Goal: Task Accomplishment & Management: Use online tool/utility

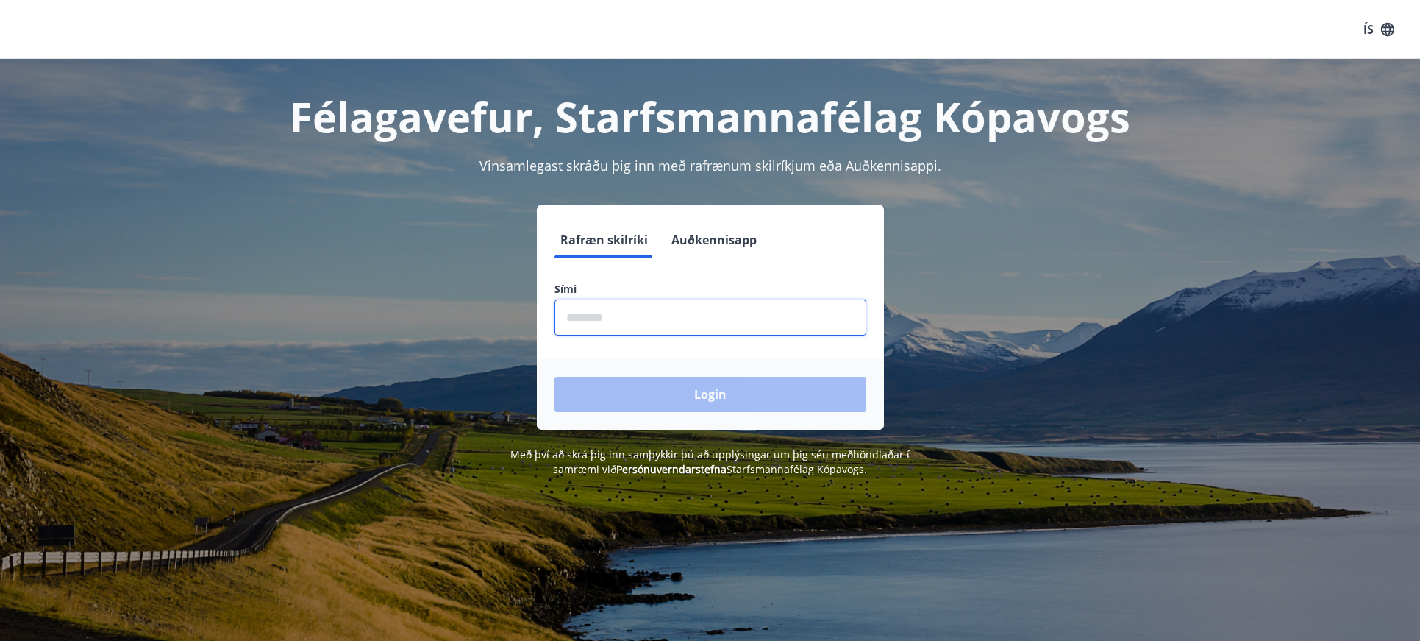
click at [658, 317] on input "phone" at bounding box center [710, 317] width 312 height 36
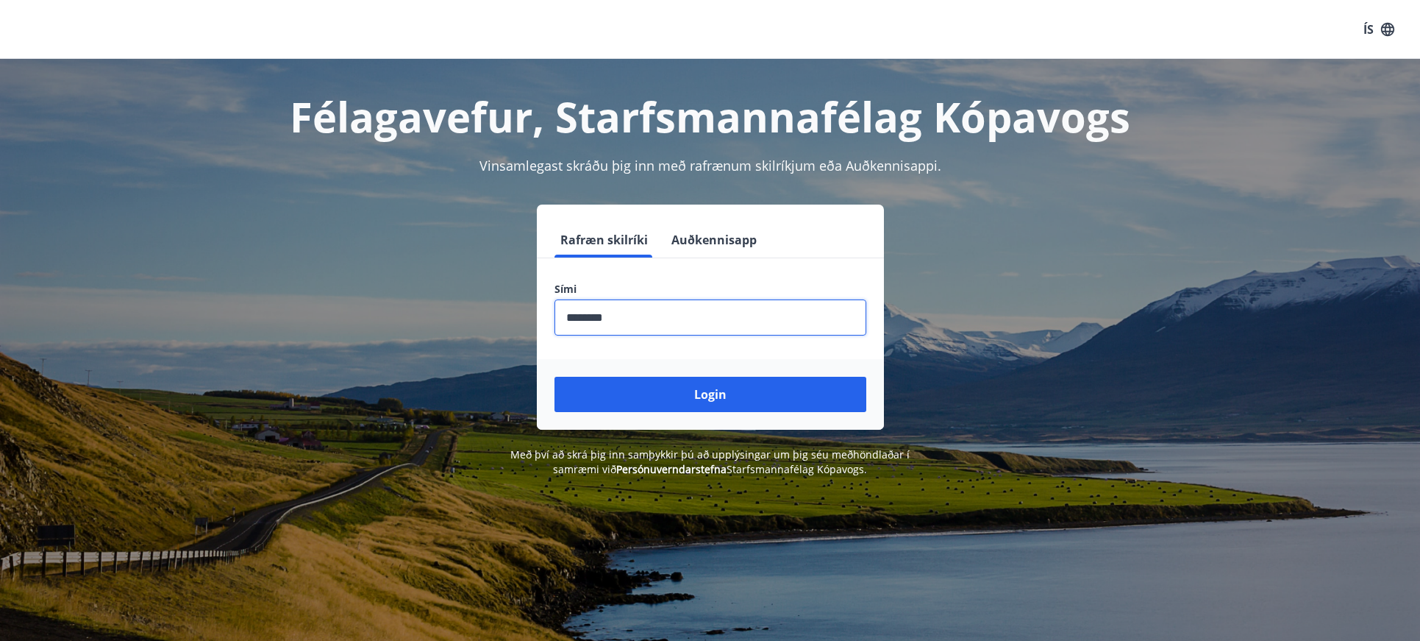
type input "********"
click at [554, 377] on button "Login" at bounding box center [710, 394] width 312 height 35
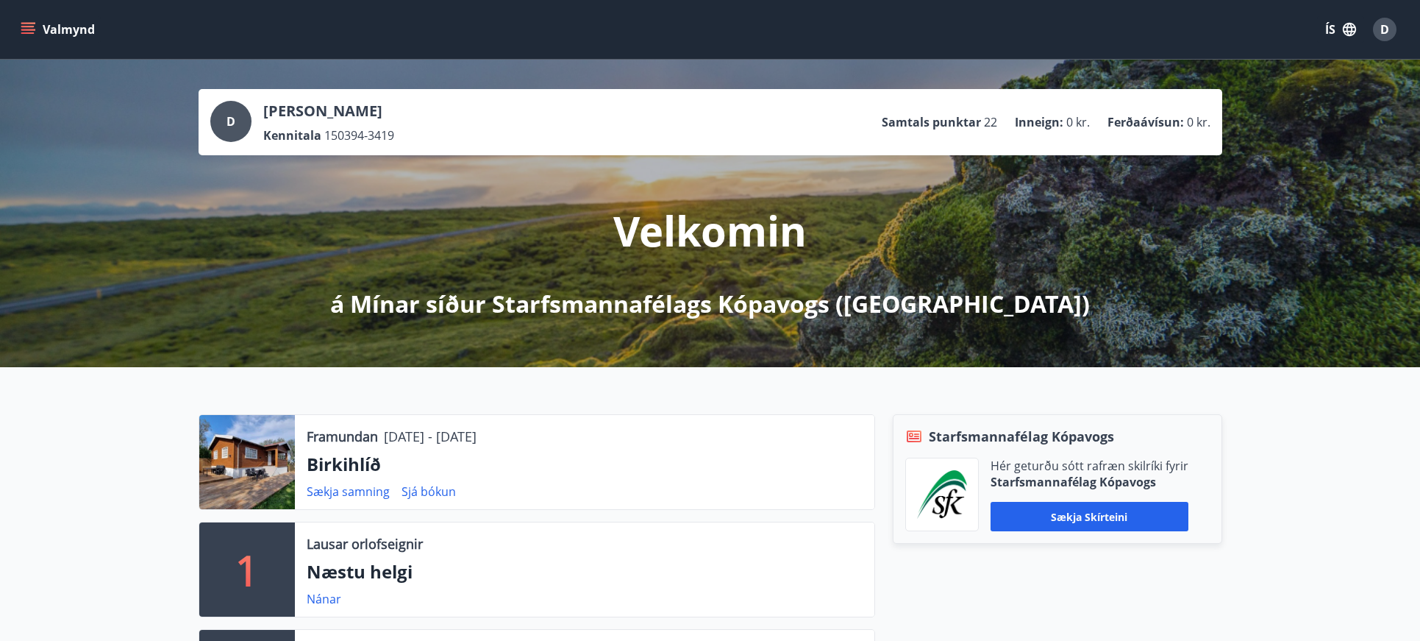
click at [877, 433] on div "Starfsmannafélag Kópavogs Hér geturðu sótt rafræn skilríki fyrir Starfsmannafél…" at bounding box center [1048, 575] width 347 height 322
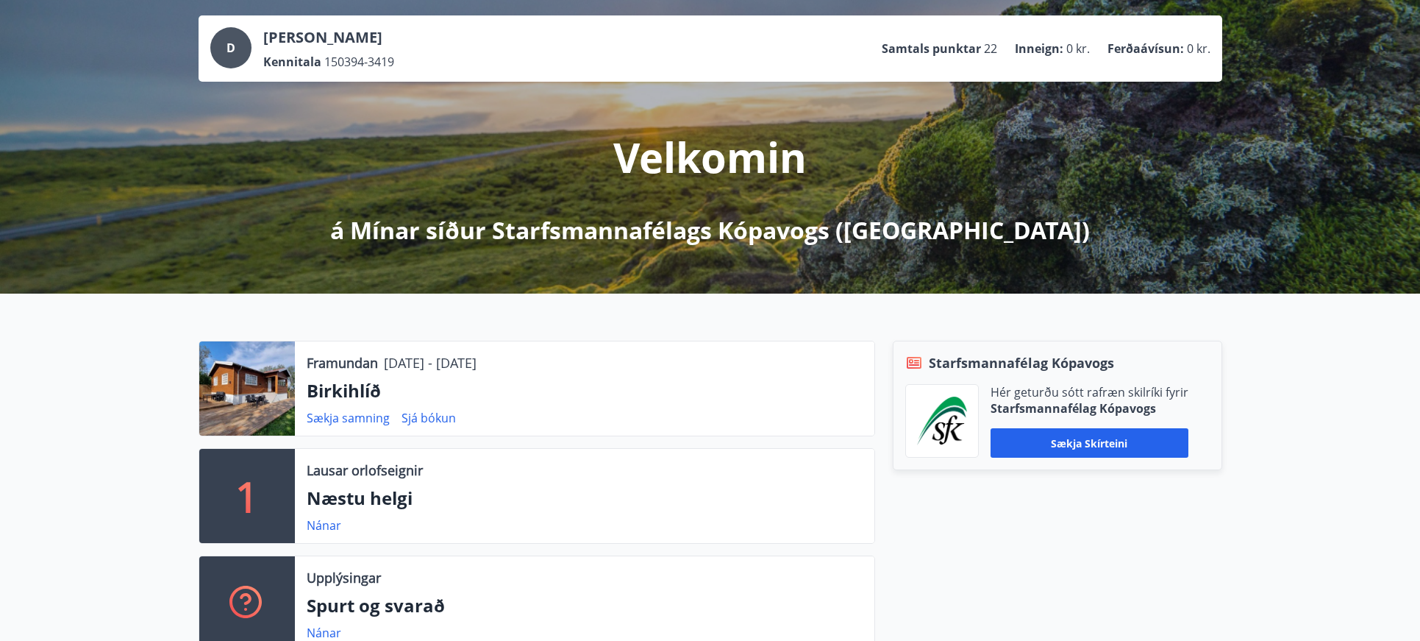
scroll to position [87, 0]
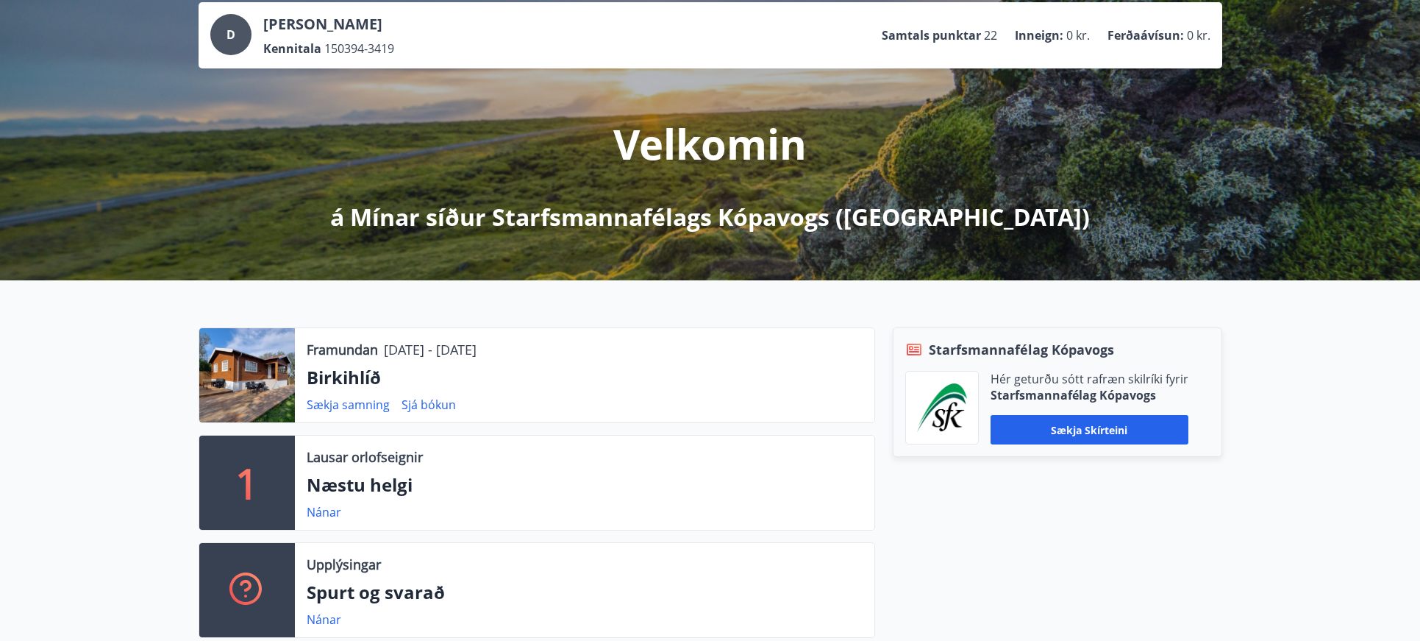
click at [384, 347] on p "29.08.2025 - 31.08.2025" at bounding box center [430, 349] width 93 height 19
click at [363, 406] on link "Sækja samning" at bounding box center [348, 404] width 83 height 16
drag, startPoint x: 391, startPoint y: 346, endPoint x: 532, endPoint y: 353, distance: 141.4
click at [532, 353] on div "Framundan 29.08.2025 - 31.08.2025" at bounding box center [585, 349] width 556 height 19
